Goal: Transaction & Acquisition: Purchase product/service

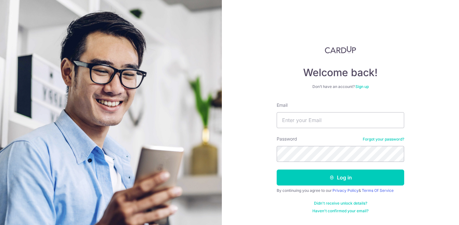
click at [325, 117] on input "Email" at bounding box center [341, 120] width 128 height 16
type input "[EMAIL_ADDRESS][DOMAIN_NAME]"
click at [277, 170] on button "Log in" at bounding box center [341, 178] width 128 height 16
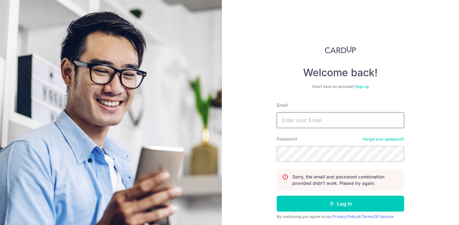
click at [358, 119] on input "Email" at bounding box center [341, 120] width 128 height 16
type input "w"
click at [351, 117] on input "Email" at bounding box center [341, 120] width 128 height 16
type input "[EMAIL_ADDRESS][DOMAIN_NAME]"
click at [277, 196] on button "Log in" at bounding box center [341, 204] width 128 height 16
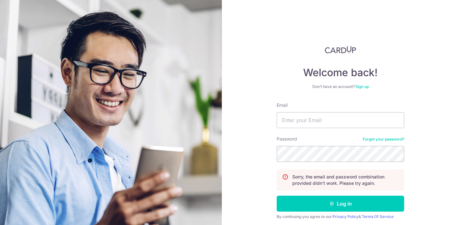
click at [395, 138] on link "Forgot your password?" at bounding box center [383, 139] width 41 height 5
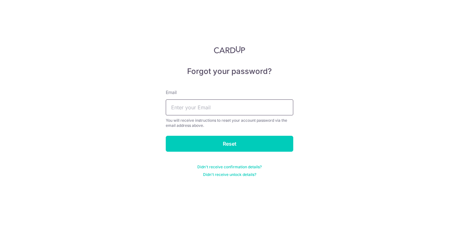
click at [251, 101] on input "text" at bounding box center [230, 108] width 128 height 16
type input "e"
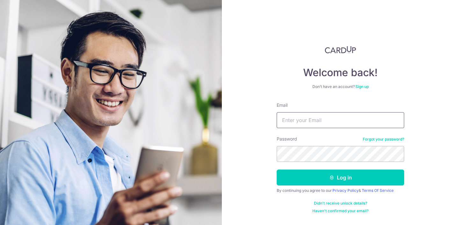
click at [313, 122] on input "Email" at bounding box center [341, 120] width 128 height 16
type input "enruxlim@gmail.com"
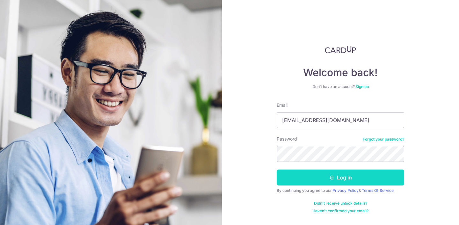
drag, startPoint x: 335, startPoint y: 180, endPoint x: 333, endPoint y: 163, distance: 16.8
click at [336, 179] on button "Log in" at bounding box center [341, 178] width 128 height 16
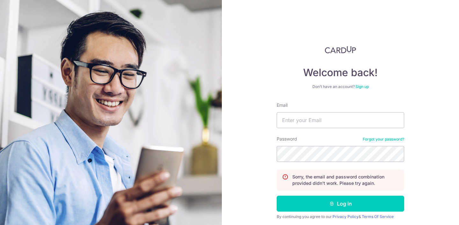
click at [385, 138] on link "Forgot your password?" at bounding box center [383, 139] width 41 height 5
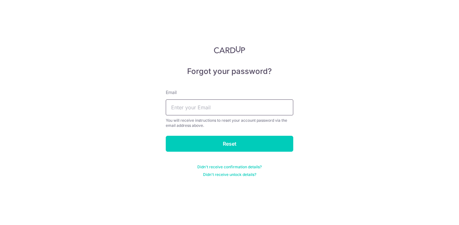
click at [204, 104] on input "text" at bounding box center [230, 108] width 128 height 16
type input "[EMAIL_ADDRESS][DOMAIN_NAME]"
click at [166, 136] on input "Reset" at bounding box center [230, 144] width 128 height 16
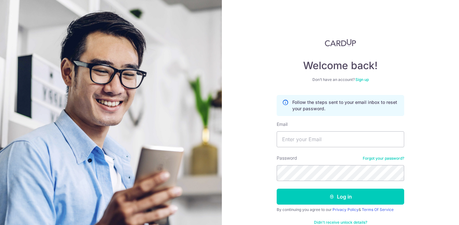
scroll to position [22, 0]
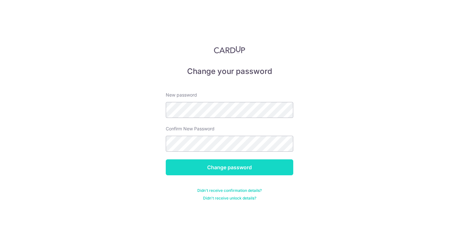
click at [260, 165] on input "Change password" at bounding box center [230, 168] width 128 height 16
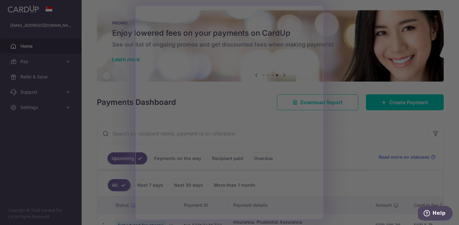
drag, startPoint x: 349, startPoint y: 157, endPoint x: 345, endPoint y: 152, distance: 6.6
click at [349, 157] on div at bounding box center [232, 114] width 464 height 228
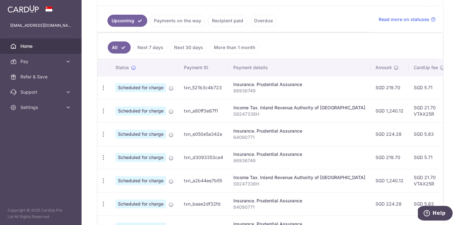
scroll to position [138, 0]
drag, startPoint x: 415, startPoint y: 109, endPoint x: 366, endPoint y: 109, distance: 48.8
click at [366, 110] on tr "Update payment Cancel payment Scheduled for charge txn_a80ff3e67f1 Income Tax. …" at bounding box center [358, 110] width 520 height 23
click at [371, 109] on td "SGD 1,240.12" at bounding box center [390, 110] width 38 height 23
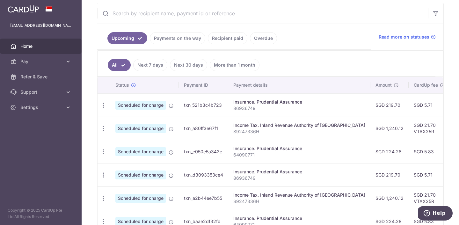
scroll to position [120, 0]
drag, startPoint x: 211, startPoint y: 136, endPoint x: 295, endPoint y: 135, distance: 84.2
click at [211, 135] on td "txn_a80ff3e67f1" at bounding box center [203, 128] width 49 height 23
drag, startPoint x: 414, startPoint y: 126, endPoint x: 343, endPoint y: 126, distance: 71.2
click at [343, 126] on tr "Update payment Cancel payment Scheduled for charge txn_a80ff3e67f1 Income Tax. …" at bounding box center [358, 128] width 520 height 23
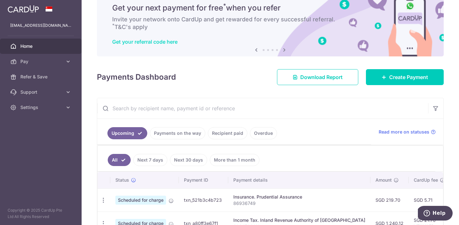
scroll to position [0, 0]
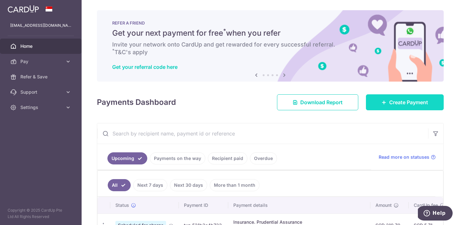
click at [395, 98] on link "Create Payment" at bounding box center [405, 102] width 78 height 16
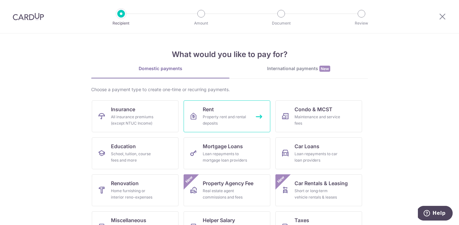
scroll to position [60, 0]
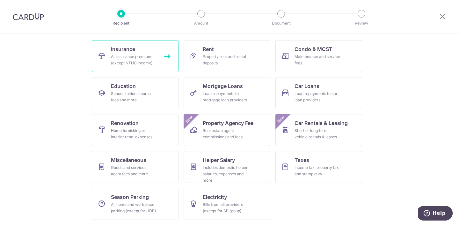
click at [148, 60] on div "All insurance premiums (except NTUC Income)" at bounding box center [134, 60] width 46 height 13
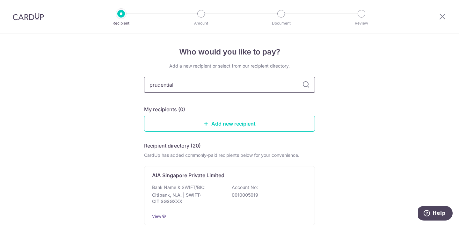
type input "prudential"
click at [258, 182] on div "Prudential Assurance Bank Name & SWIFT/BIC: SCB (Standard Chartered Bank (Singa…" at bounding box center [229, 197] width 171 height 62
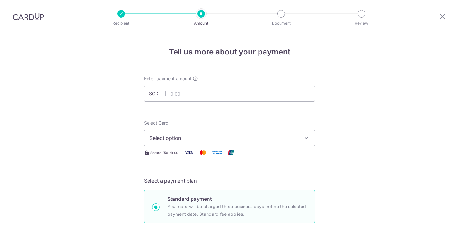
scroll to position [10, 0]
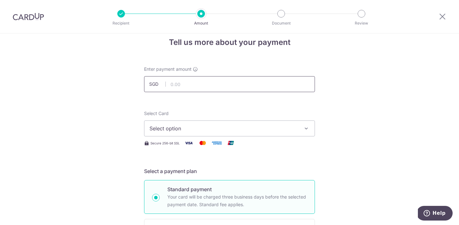
click at [259, 92] on div at bounding box center [236, 92] width 103 height 0
click at [266, 87] on input "text" at bounding box center [229, 84] width 171 height 16
click at [257, 80] on input "text" at bounding box center [229, 84] width 171 height 16
type input "500.00"
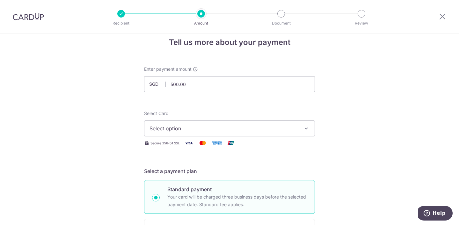
click at [209, 125] on span "Select option" at bounding box center [224, 129] width 149 height 8
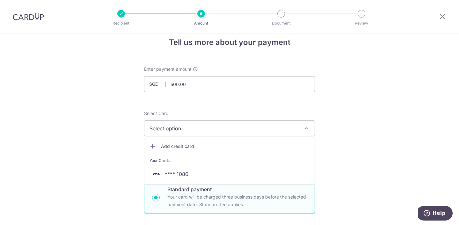
click at [188, 183] on ul "Add credit card Your Cards **** 1080" at bounding box center [229, 161] width 171 height 47
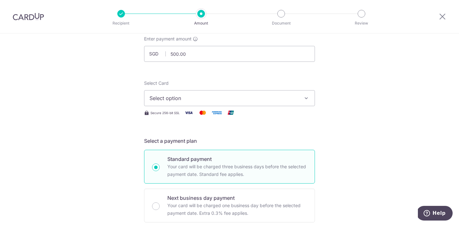
scroll to position [65, 0]
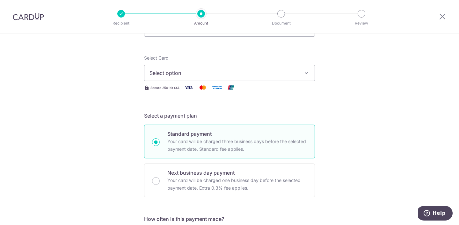
click at [245, 77] on span "Select option" at bounding box center [224, 73] width 149 height 8
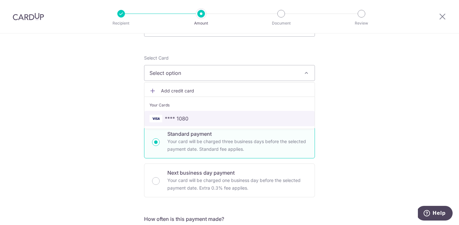
click at [227, 118] on span "**** 1080" at bounding box center [230, 119] width 160 height 8
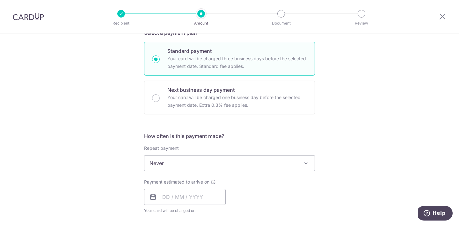
scroll to position [147, 0]
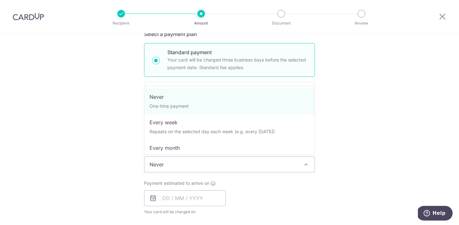
click at [208, 167] on span "Never" at bounding box center [230, 164] width 170 height 15
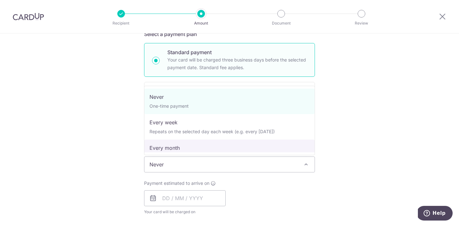
select select "3"
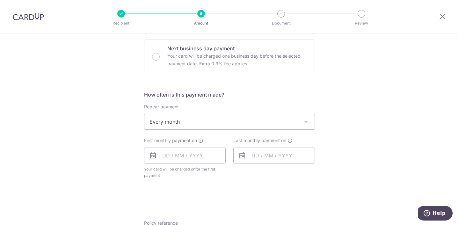
scroll to position [196, 0]
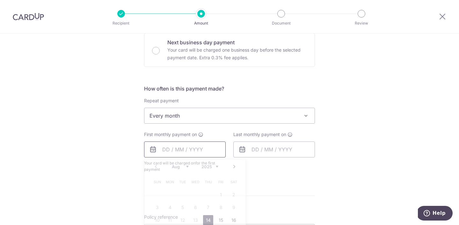
click at [196, 153] on input "text" at bounding box center [185, 150] width 82 height 16
click at [49, 163] on div "Tell us more about your payment Enter payment amount SGD 500.00 500.00 Select C…" at bounding box center [229, 129] width 459 height 584
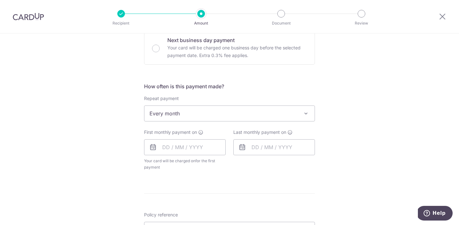
scroll to position [198, 0]
click at [183, 143] on input "text" at bounding box center [185, 147] width 82 height 16
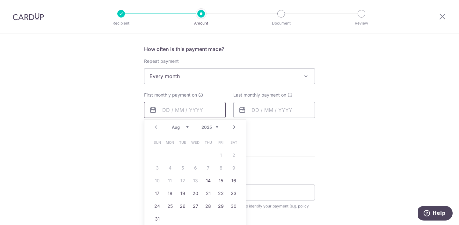
scroll to position [238, 0]
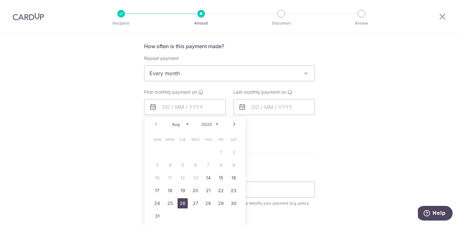
click at [181, 206] on link "26" at bounding box center [183, 203] width 10 height 10
type input "26/08/2025"
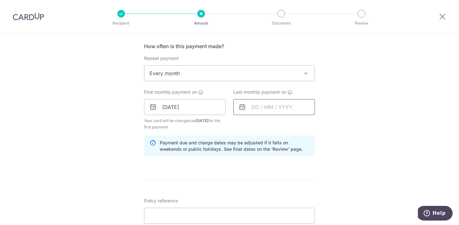
click at [273, 107] on input "text" at bounding box center [275, 107] width 82 height 16
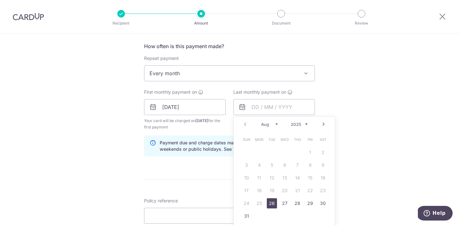
click at [325, 126] on link "Next" at bounding box center [324, 125] width 8 height 8
click at [313, 187] on link "26" at bounding box center [310, 191] width 10 height 10
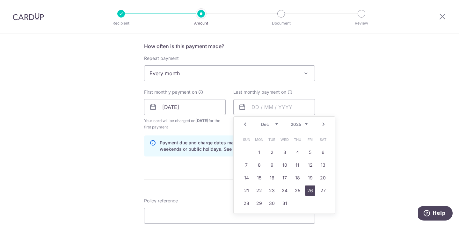
type input "26/12/2025"
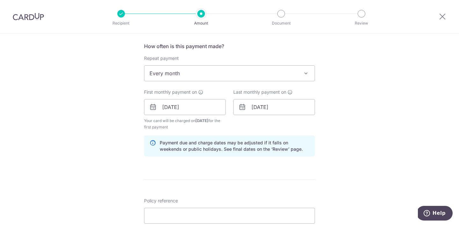
click at [370, 151] on div "Tell us more about your payment Enter payment amount SGD 500.00 500.00 Select C…" at bounding box center [229, 100] width 459 height 610
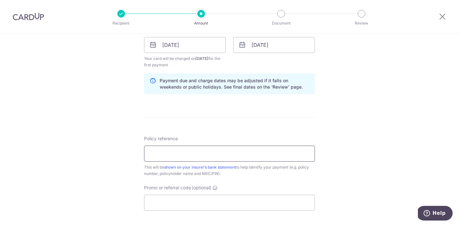
scroll to position [301, 0]
click at [212, 151] on input "Policy reference" at bounding box center [229, 154] width 171 height 16
paste input "A0689158"
type input "A0689158"
drag, startPoint x: 360, startPoint y: 176, endPoint x: 348, endPoint y: 169, distance: 13.8
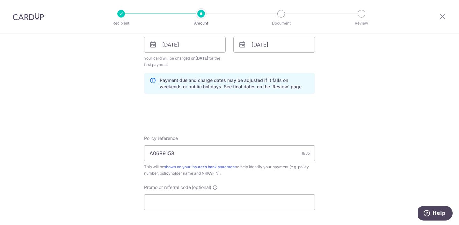
click at [359, 176] on div "Tell us more about your payment Enter payment amount SGD 500.00 500.00 Select C…" at bounding box center [229, 38] width 459 height 610
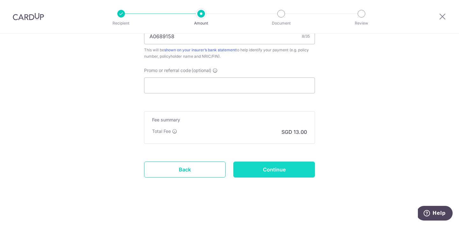
scroll to position [418, 0]
click at [281, 172] on input "Continue" at bounding box center [275, 169] width 82 height 16
type input "Create Schedule"
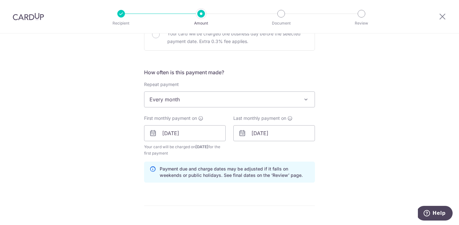
scroll to position [0, 0]
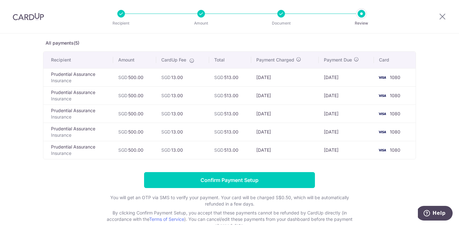
scroll to position [72, 0]
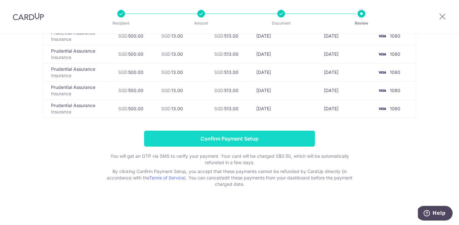
click at [229, 142] on input "Confirm Payment Setup" at bounding box center [229, 139] width 171 height 16
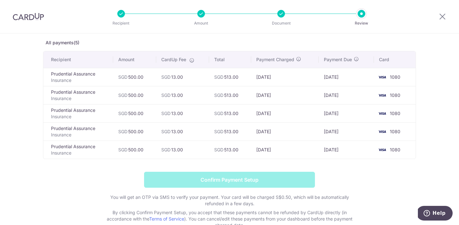
scroll to position [0, 0]
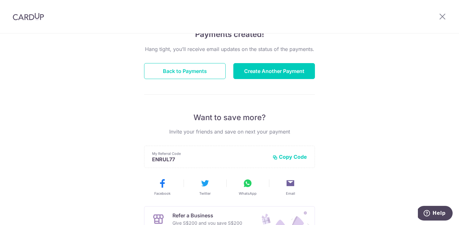
scroll to position [57, 0]
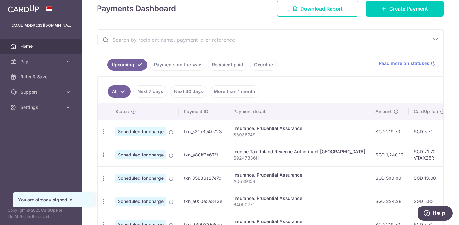
scroll to position [101, 0]
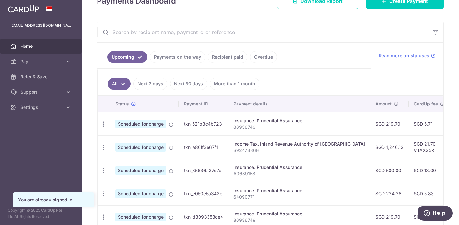
click at [209, 144] on td "txn_a80ff3e67f1" at bounding box center [203, 147] width 49 height 23
click at [150, 146] on span "Scheduled for charge" at bounding box center [141, 147] width 51 height 9
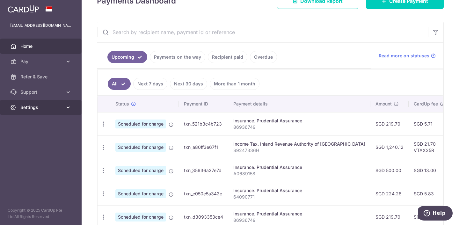
click at [55, 102] on link "Settings" at bounding box center [41, 107] width 82 height 15
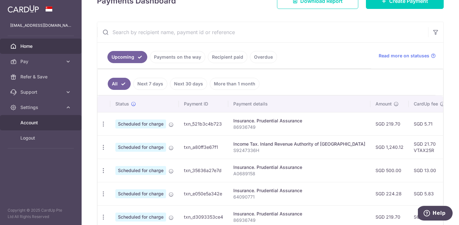
click at [50, 125] on span "Account" at bounding box center [41, 123] width 42 height 6
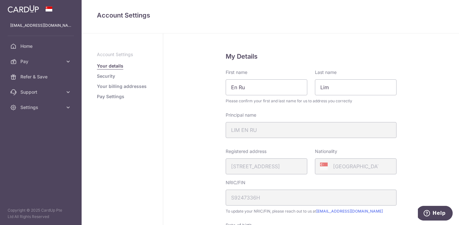
click at [122, 88] on link "Your billing addresses" at bounding box center [122, 86] width 50 height 6
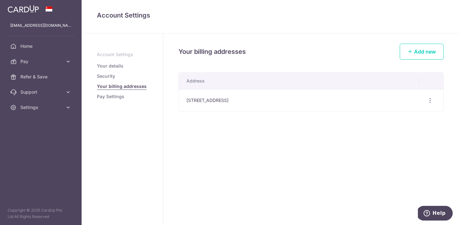
click at [118, 99] on link "Pay Settings" at bounding box center [110, 96] width 27 height 6
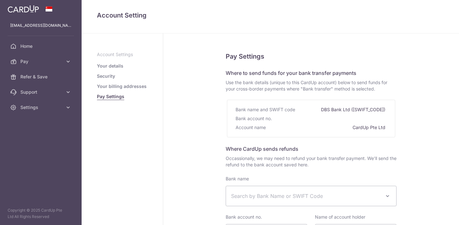
select select
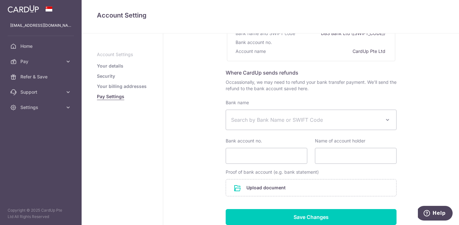
scroll to position [124, 0]
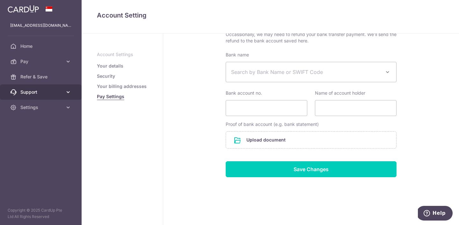
click at [40, 92] on span "Support" at bounding box center [41, 92] width 42 height 6
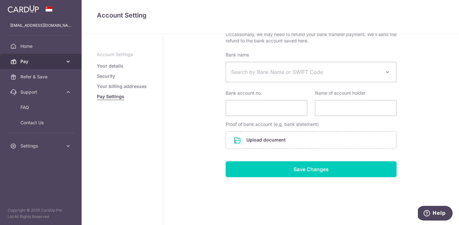
click at [43, 64] on span "Pay" at bounding box center [41, 61] width 42 height 6
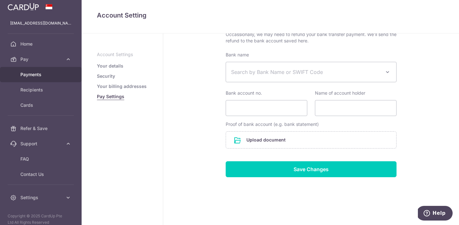
scroll to position [3, 0]
click at [40, 76] on span "Payments" at bounding box center [41, 74] width 42 height 6
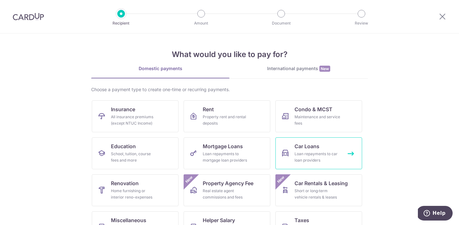
click at [319, 157] on div "Loan repayments to car loan providers" at bounding box center [318, 157] width 46 height 13
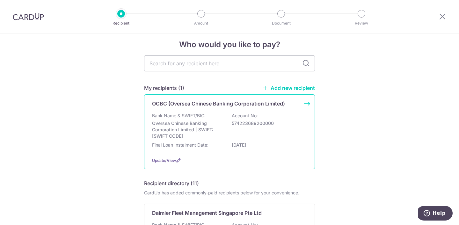
scroll to position [20, 0]
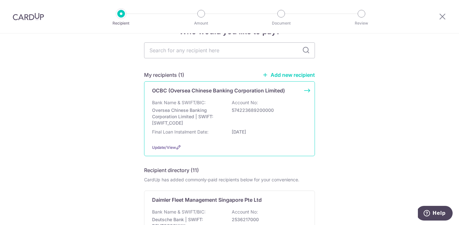
click at [289, 131] on p "[DATE]" at bounding box center [267, 132] width 71 height 6
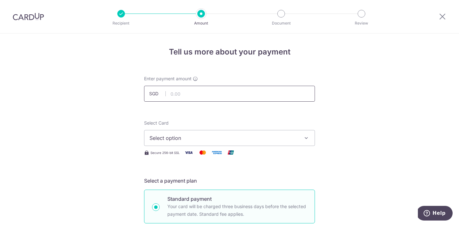
click at [224, 91] on input "text" at bounding box center [229, 94] width 171 height 16
click at [34, 16] on img at bounding box center [28, 17] width 31 height 8
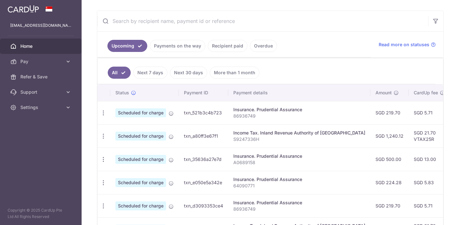
click at [236, 43] on link "Recipient paid" at bounding box center [228, 46] width 40 height 12
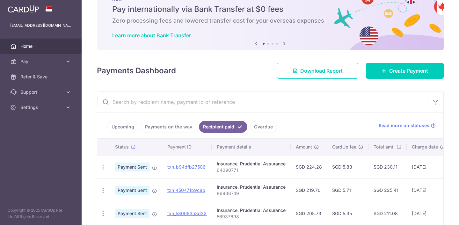
scroll to position [105, 0]
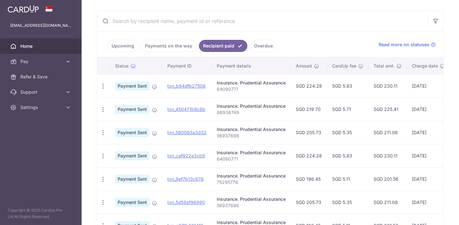
click at [260, 50] on link "Overdue" at bounding box center [263, 46] width 27 height 12
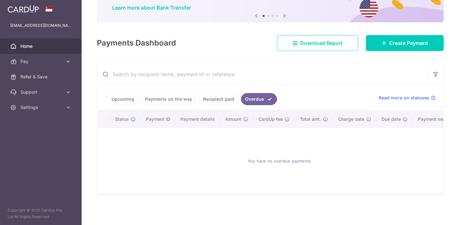
click at [221, 98] on link "Recipient paid" at bounding box center [219, 99] width 40 height 12
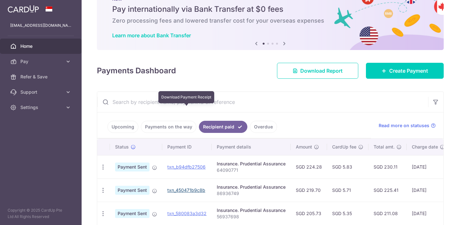
scroll to position [105, 0]
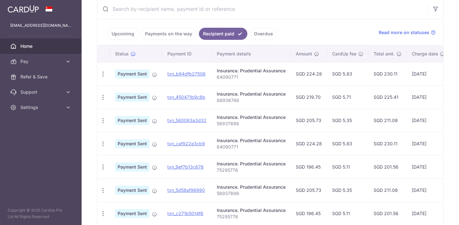
click at [169, 34] on link "Payments on the way" at bounding box center [169, 34] width 56 height 12
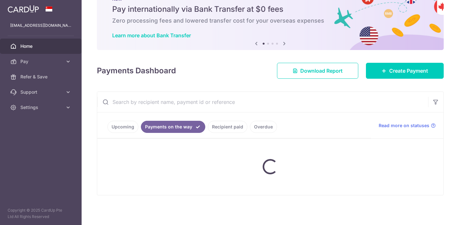
scroll to position [52, 0]
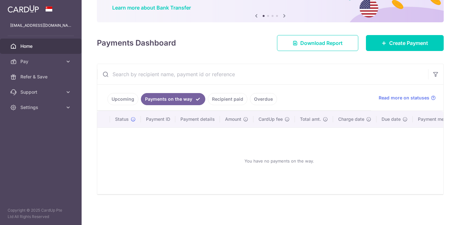
click at [131, 98] on link "Upcoming" at bounding box center [123, 99] width 31 height 12
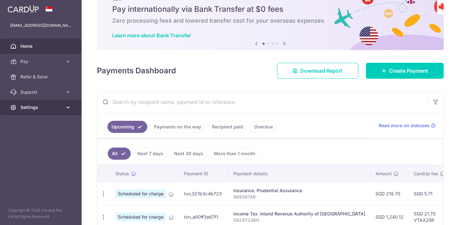
scroll to position [117, 0]
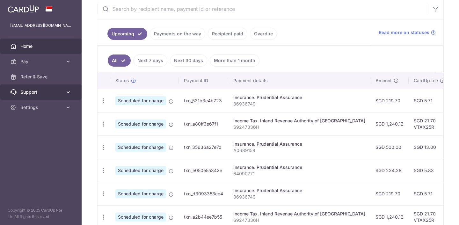
click at [38, 93] on span "Support" at bounding box center [41, 92] width 42 height 6
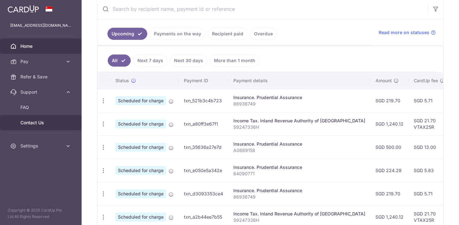
click at [41, 121] on span "Contact Us" at bounding box center [41, 123] width 42 height 6
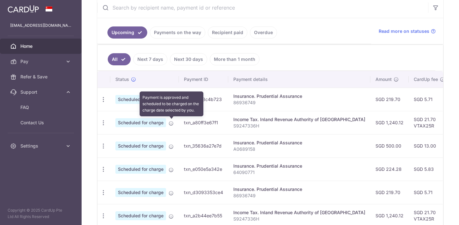
click at [174, 122] on icon at bounding box center [171, 123] width 5 height 5
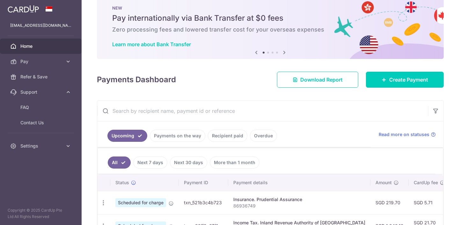
scroll to position [0, 0]
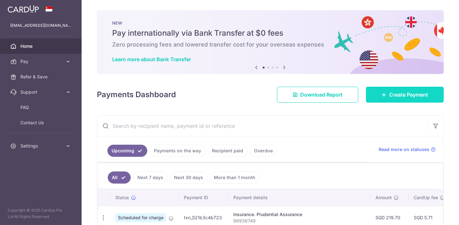
click at [399, 95] on span "Create Payment" at bounding box center [409, 95] width 39 height 8
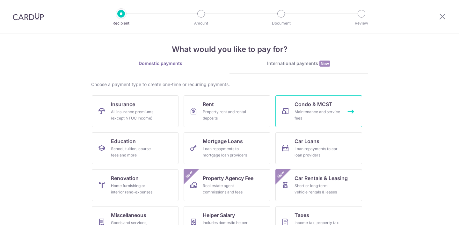
scroll to position [11, 0]
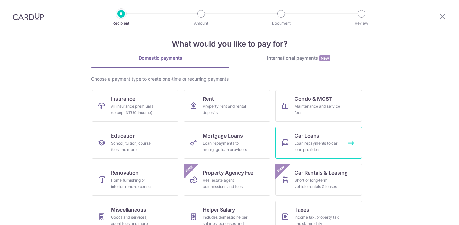
click at [342, 147] on link "Car Loans Loan repayments to car loan providers" at bounding box center [319, 143] width 87 height 32
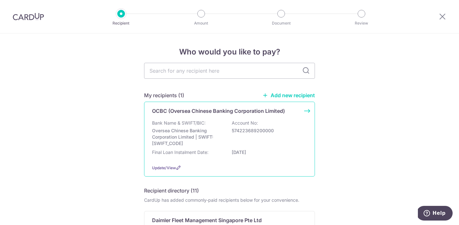
click at [306, 140] on div "Bank Name & SWIFT/BIC: Oversea Chinese Banking Corporation Limited | SWIFT: [SW…" at bounding box center [229, 133] width 155 height 27
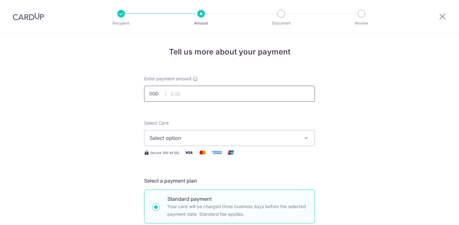
click at [243, 91] on input "text" at bounding box center [229, 94] width 171 height 16
type input "1,377.94"
drag, startPoint x: 359, startPoint y: 148, endPoint x: 326, endPoint y: 137, distance: 34.7
click at [288, 138] on span "Select option" at bounding box center [224, 138] width 149 height 8
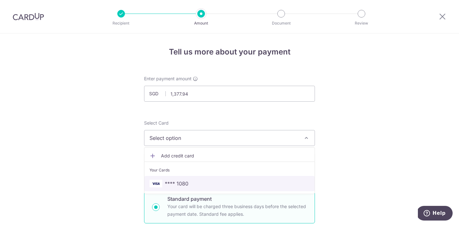
click at [204, 185] on span "**** 1080" at bounding box center [230, 184] width 160 height 8
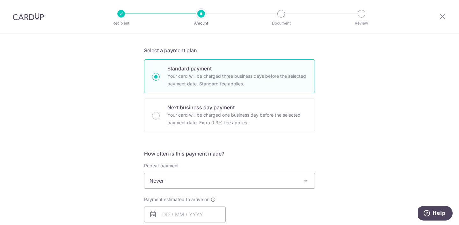
scroll to position [165, 0]
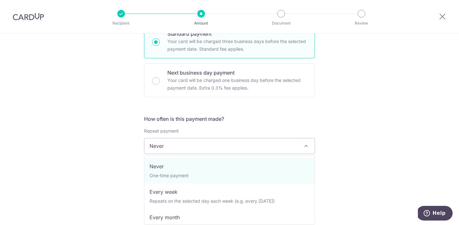
click at [241, 143] on span "Never" at bounding box center [230, 145] width 170 height 15
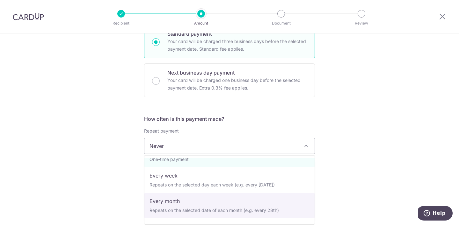
scroll to position [17, 0]
select select "3"
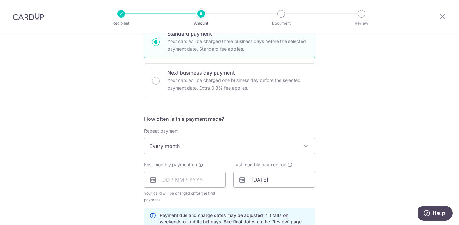
drag, startPoint x: 408, startPoint y: 175, endPoint x: 346, endPoint y: 171, distance: 62.4
click at [408, 175] on div "Tell us more about your payment Enter payment amount SGD 1,377.94 1377.94 Selec…" at bounding box center [229, 173] width 459 height 610
click at [180, 180] on input "text" at bounding box center [185, 180] width 82 height 16
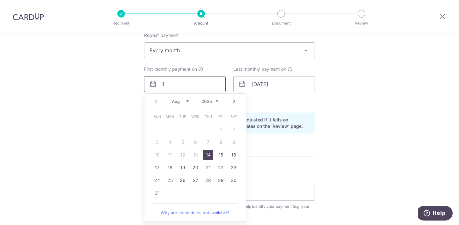
scroll to position [276, 0]
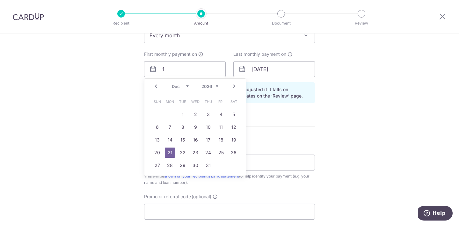
click at [416, 127] on div "Tell us more about your payment Enter payment amount SGD 1,377.94 1377.94 Selec…" at bounding box center [229, 54] width 459 height 594
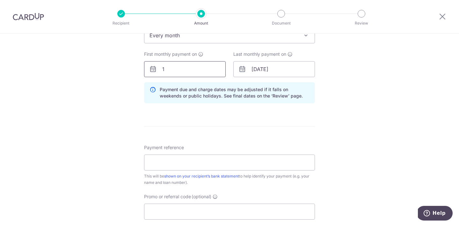
click at [197, 72] on input "1" at bounding box center [185, 69] width 82 height 16
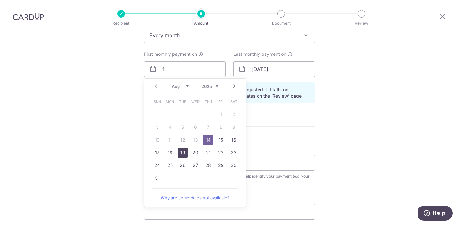
click at [186, 153] on link "19" at bounding box center [183, 153] width 10 height 10
type input "[DATE]"
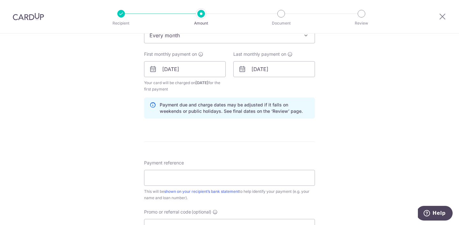
type input "[DATE]"
click at [397, 131] on div "Tell us more about your payment Enter payment amount SGD 1,377.94 1377.94 Selec…" at bounding box center [229, 62] width 459 height 610
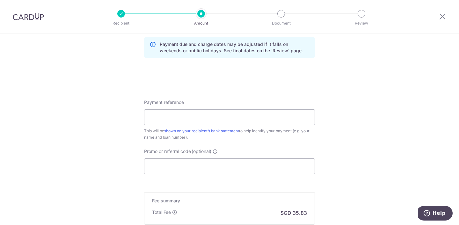
scroll to position [342, 0]
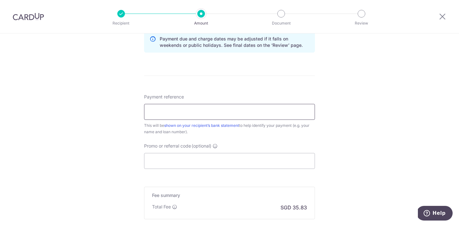
click at [266, 114] on input "Payment reference" at bounding box center [229, 112] width 171 height 16
click at [273, 111] on input "Payment reference" at bounding box center [229, 112] width 171 height 16
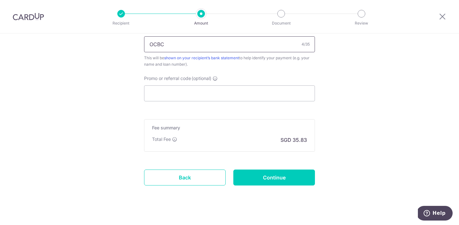
scroll to position [406, 0]
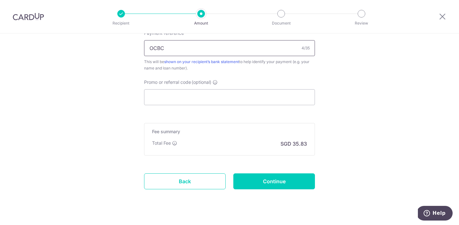
drag, startPoint x: 198, startPoint y: 51, endPoint x: 108, endPoint y: 54, distance: 90.0
type input "O"
click at [252, 45] on input "Payment reference" at bounding box center [229, 48] width 171 height 16
type input "o"
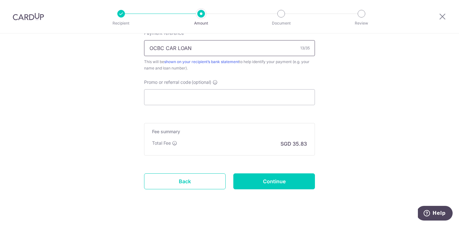
type input "OCBC CAR LOAN"
drag, startPoint x: 452, startPoint y: 148, endPoint x: 437, endPoint y: 148, distance: 15.6
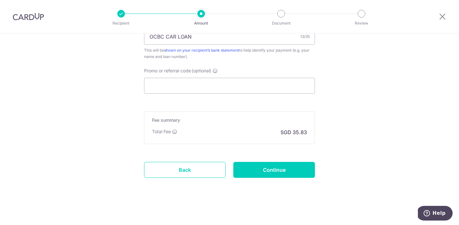
scroll to position [418, 0]
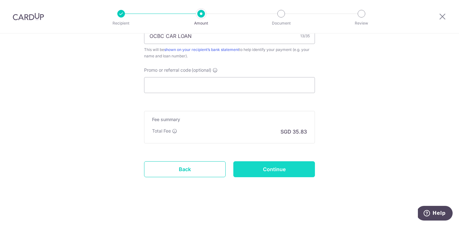
click at [279, 171] on input "Continue" at bounding box center [275, 169] width 82 height 16
type input "Create Schedule"
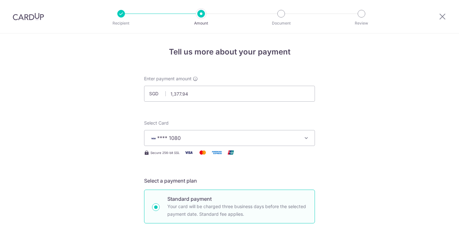
scroll to position [204, 0]
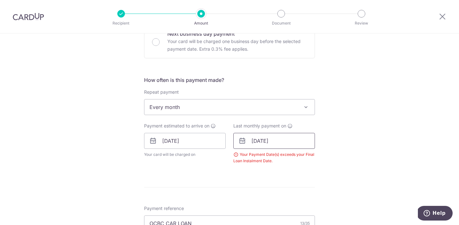
click at [283, 135] on input "22/12/2026" at bounding box center [275, 141] width 82 height 16
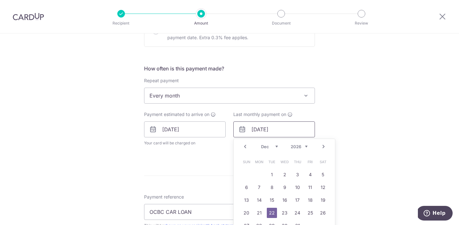
scroll to position [216, 0]
click at [259, 210] on link "21" at bounding box center [259, 213] width 10 height 10
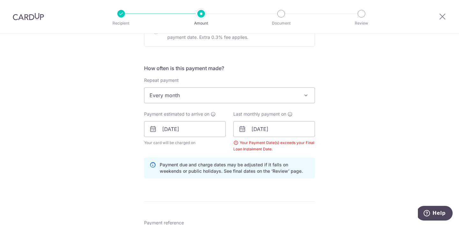
click at [404, 170] on div "Tell us more about your payment Enter payment amount SGD 1,377.94 1377.94 Selec…" at bounding box center [229, 122] width 459 height 610
click at [268, 128] on input "21/12/2026" at bounding box center [275, 129] width 82 height 16
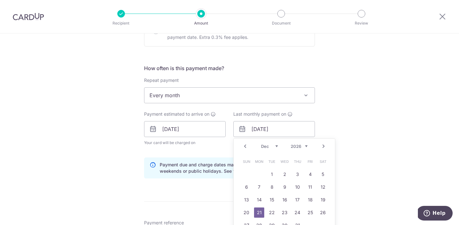
click at [248, 147] on link "Prev" at bounding box center [246, 147] width 8 height 8
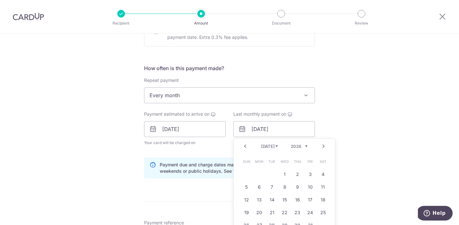
click at [248, 145] on link "Prev" at bounding box center [246, 147] width 8 height 8
click at [329, 146] on div "Prev Next Jan Feb Mar Apr May Jun Jul Aug Sep Oct Nov Dec 2025 2026 2027 2028 2…" at bounding box center [284, 146] width 101 height 15
click at [324, 146] on link "Next" at bounding box center [324, 147] width 8 height 8
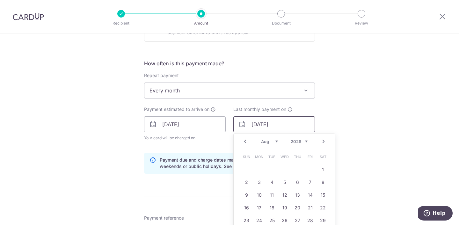
scroll to position [221, 0]
click at [281, 206] on link "19" at bounding box center [285, 208] width 10 height 10
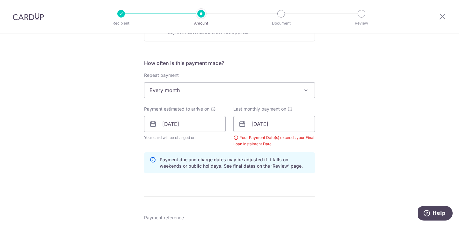
click at [430, 164] on div "Tell us more about your payment Enter payment amount SGD 1,377.94 1377.94 Selec…" at bounding box center [229, 117] width 459 height 610
click at [291, 122] on input "19/08/2026" at bounding box center [275, 124] width 82 height 16
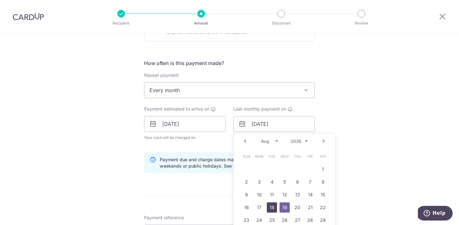
click at [271, 208] on link "18" at bounding box center [272, 208] width 10 height 10
type input "18/08/2026"
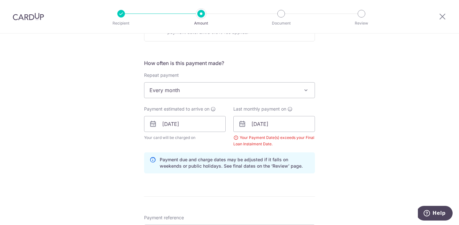
click at [386, 164] on div "Tell us more about your payment Enter payment amount SGD 1,377.94 1377.94 Selec…" at bounding box center [229, 117] width 459 height 610
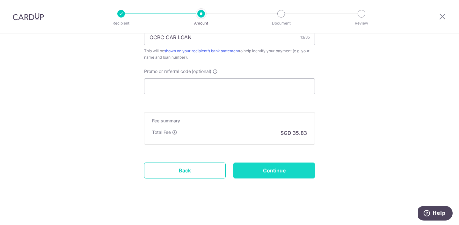
scroll to position [417, 0]
click at [292, 171] on input "Continue" at bounding box center [275, 171] width 82 height 16
type input "Create Schedule"
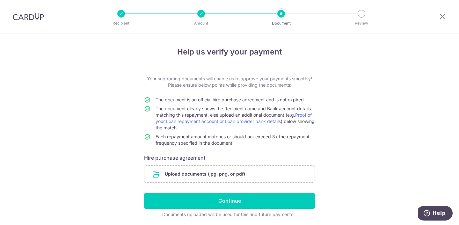
click at [261, 131] on td "The document clearly shows the Recipient name and Bank account details matching…" at bounding box center [236, 120] width 160 height 28
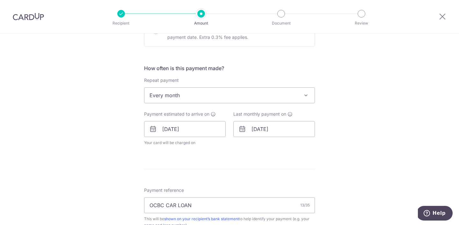
click at [304, 157] on form "Enter payment amount SGD 1,377.94 1377.94 Select Card **** 1080 Add credit card…" at bounding box center [229, 112] width 171 height 505
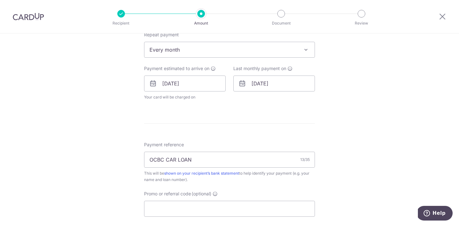
scroll to position [385, 0]
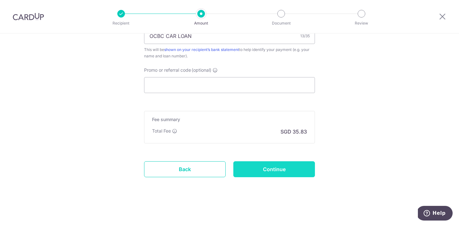
click at [284, 170] on input "Continue" at bounding box center [275, 169] width 82 height 16
type input "Update Schedule"
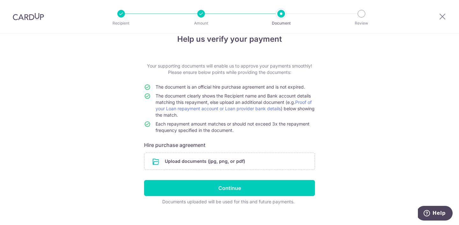
scroll to position [13, 0]
